Goal: Transaction & Acquisition: Register for event/course

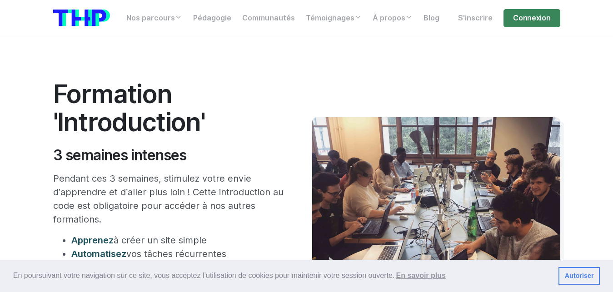
click at [576, 278] on link "Autoriser" at bounding box center [578, 276] width 41 height 18
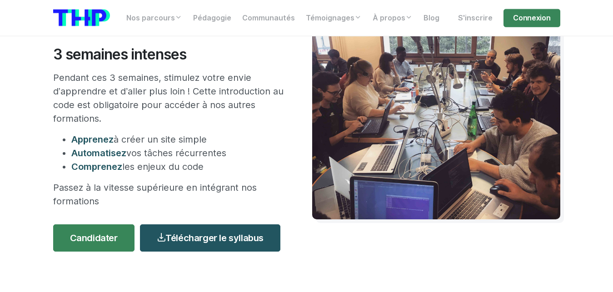
scroll to position [118, 0]
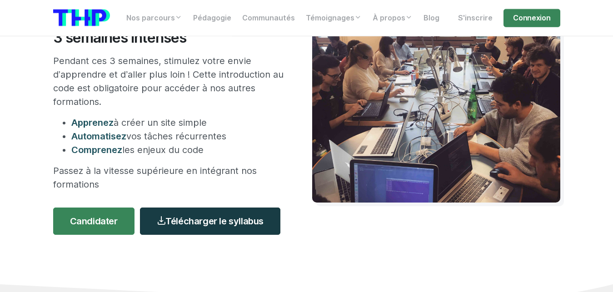
click at [223, 226] on link "Télécharger le syllabus" at bounding box center [210, 221] width 140 height 27
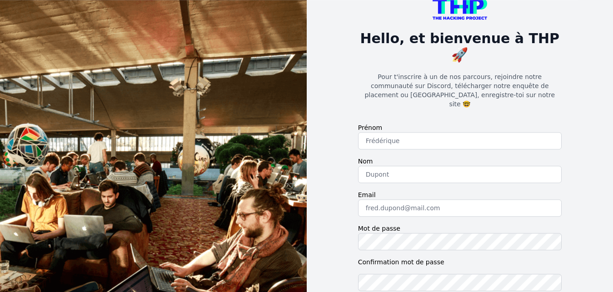
scroll to position [26, 0]
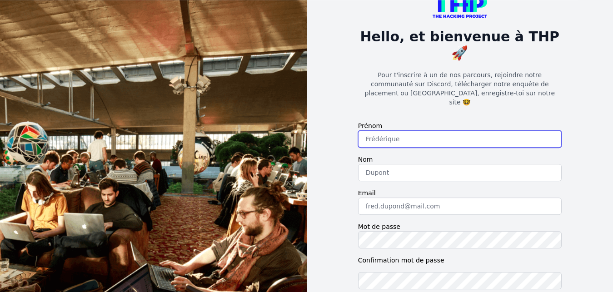
click at [387, 130] on input "text" at bounding box center [459, 138] width 203 height 17
type input "dieu merci"
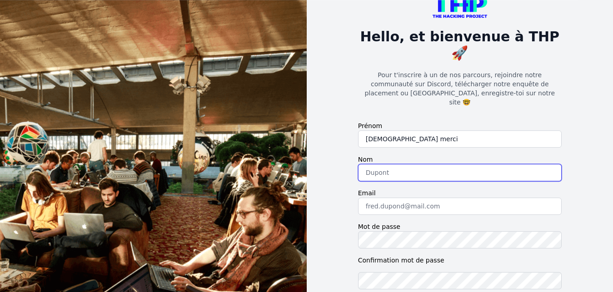
click at [375, 164] on input "text" at bounding box center [459, 172] width 203 height 17
type input "mavula"
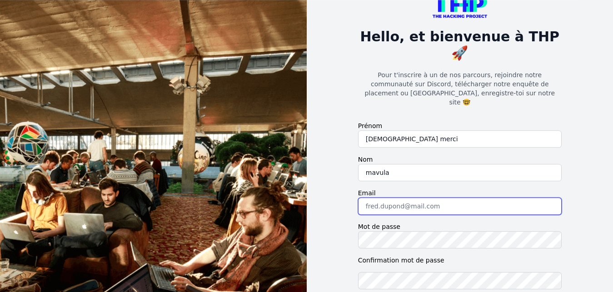
click at [427, 198] on input "email" at bounding box center [459, 206] width 203 height 17
type input "mavuladieumercijerrubal@gmail.com"
checkbox input "true"
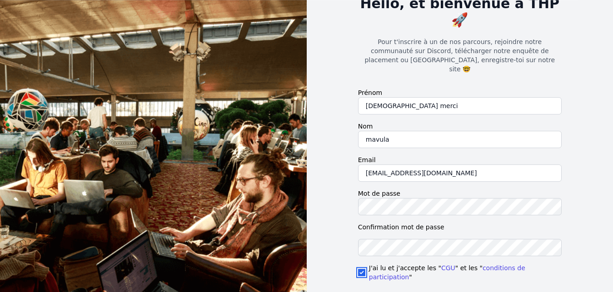
scroll to position [66, 0]
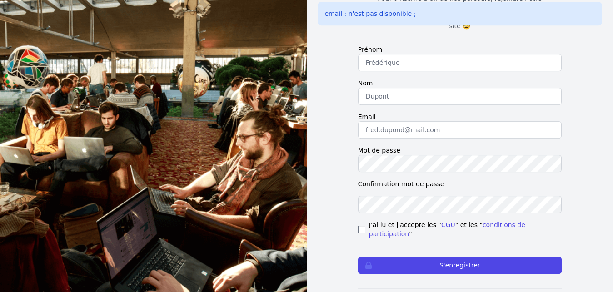
scroll to position [106, 0]
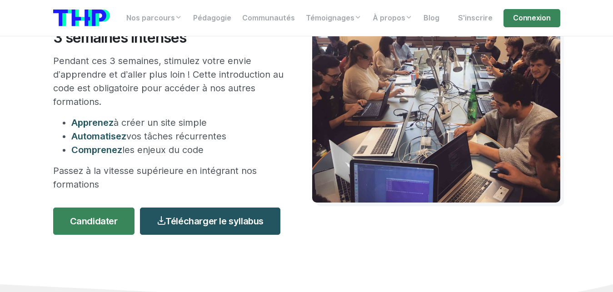
scroll to position [118, 0]
